Goal: Task Accomplishment & Management: Complete application form

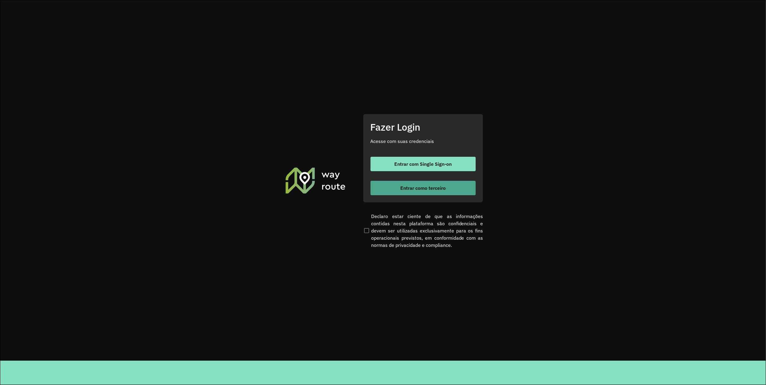
click at [399, 185] on button "Entrar como terceiro" at bounding box center [422, 188] width 105 height 14
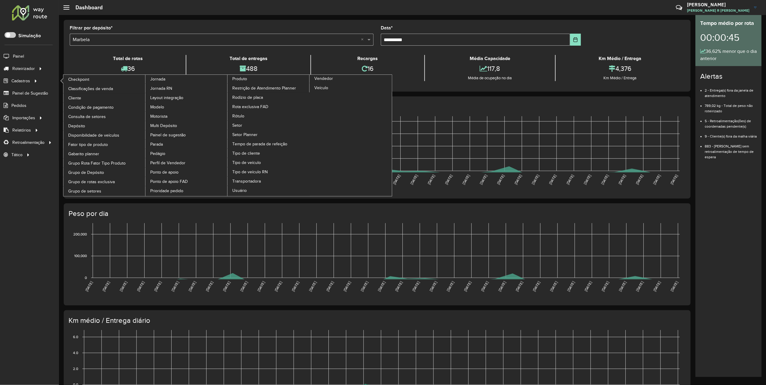
drag, startPoint x: 25, startPoint y: 82, endPoint x: 63, endPoint y: 92, distance: 39.5
click at [25, 82] on span "Cadastros" at bounding box center [20, 81] width 19 height 6
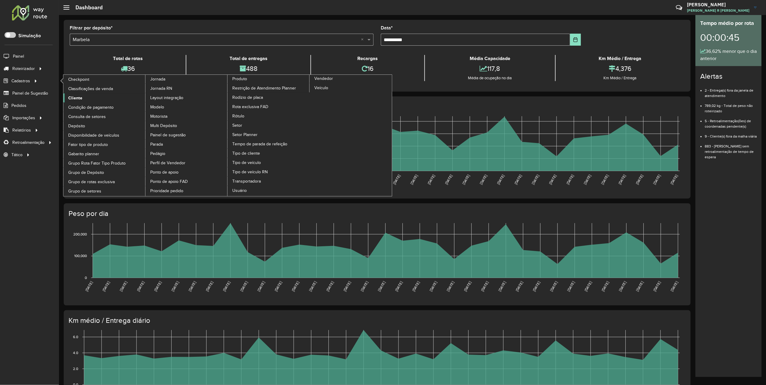
click at [77, 98] on span "Cliente" at bounding box center [75, 98] width 14 height 6
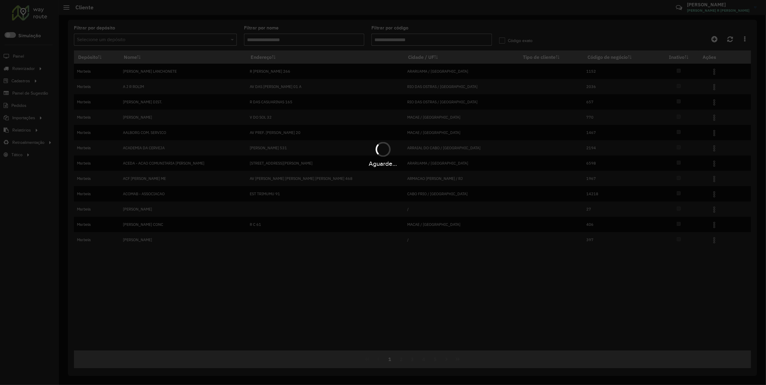
click at [408, 41] on hb-app "Aguarde... Pop-up bloqueado! Seu navegador bloqueou automáticamente a abertura …" at bounding box center [383, 192] width 766 height 385
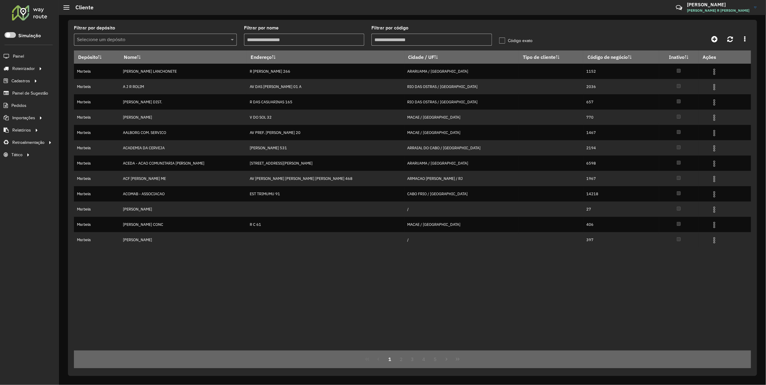
click at [408, 41] on input "Filtrar por código" at bounding box center [431, 40] width 120 height 12
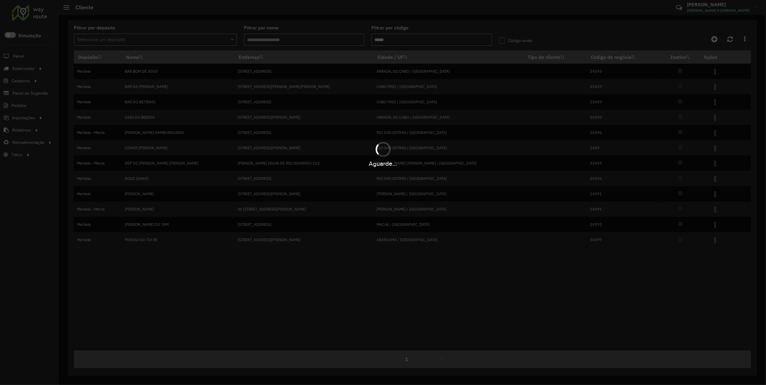
type input "*****"
